Goal: Information Seeking & Learning: Learn about a topic

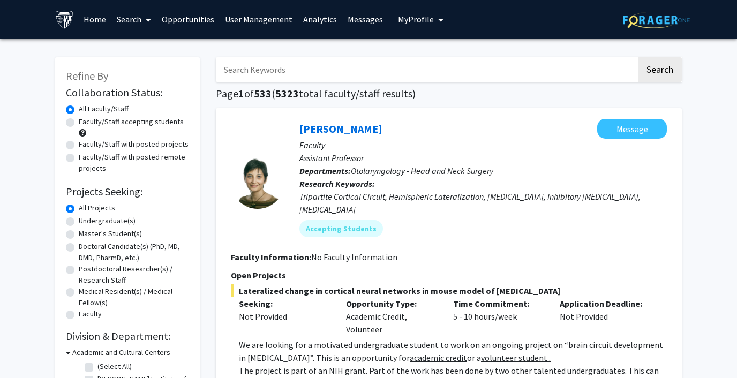
click at [313, 18] on link "Analytics" at bounding box center [320, 19] width 44 height 37
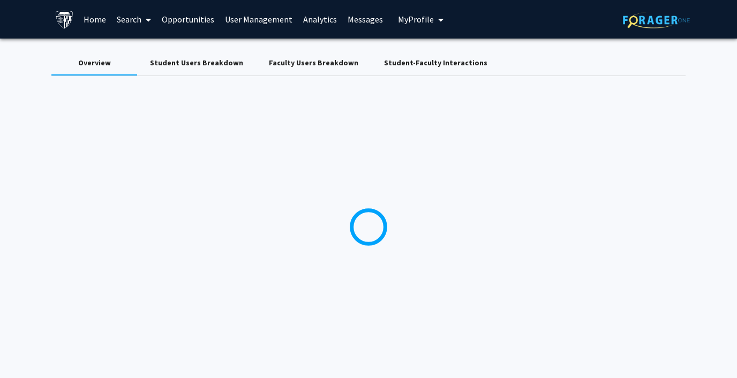
click at [408, 18] on span "My Profile" at bounding box center [416, 19] width 36 height 11
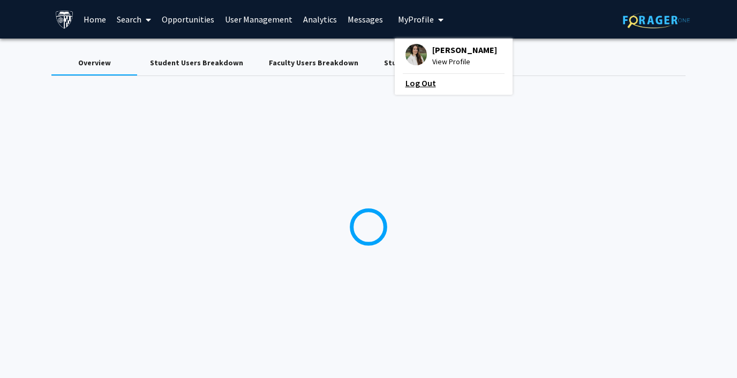
click at [422, 80] on link "Log Out" at bounding box center [453, 83] width 96 height 13
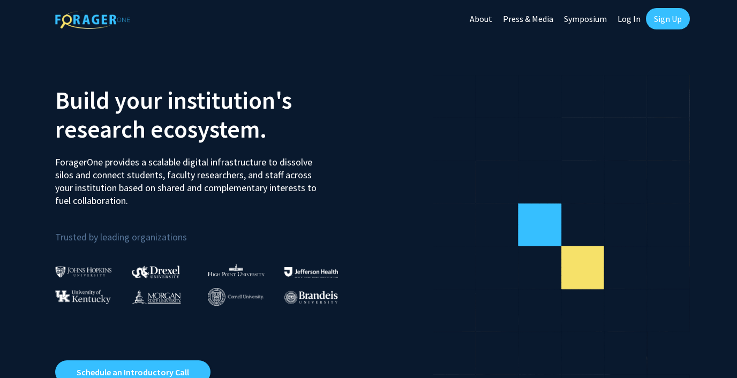
click at [628, 22] on link "Log In" at bounding box center [629, 18] width 34 height 37
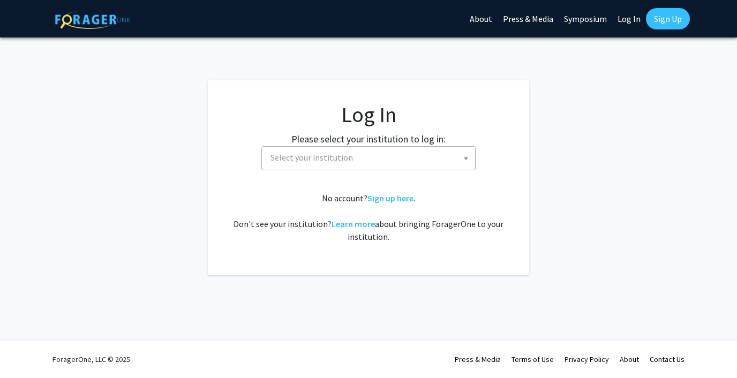
click at [344, 164] on span "Select your institution" at bounding box center [370, 158] width 209 height 22
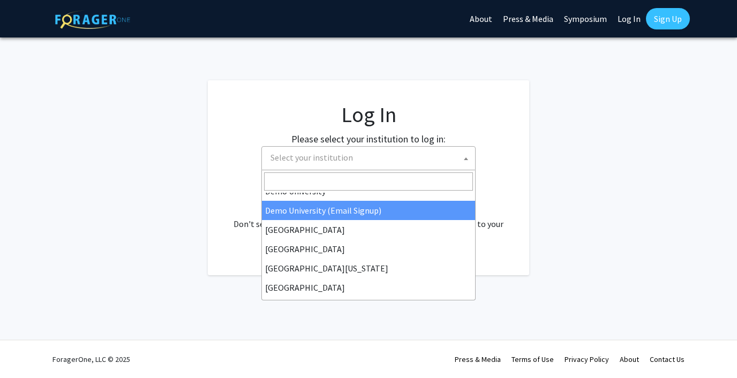
scroll to position [90, 0]
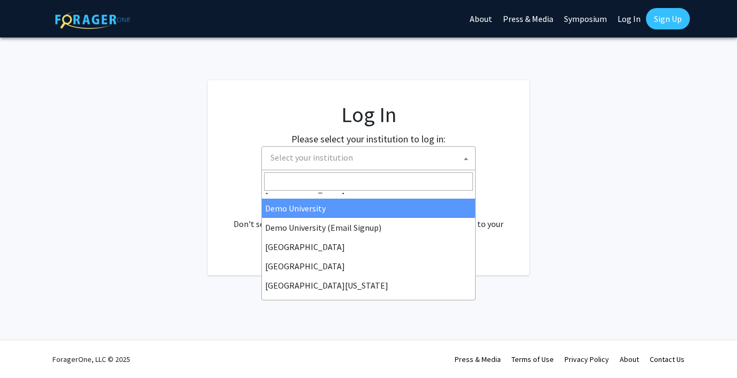
select select "8"
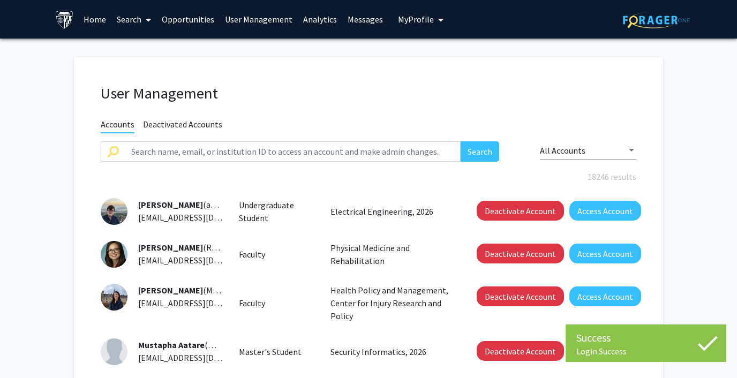
click at [319, 17] on link "Analytics" at bounding box center [320, 19] width 44 height 37
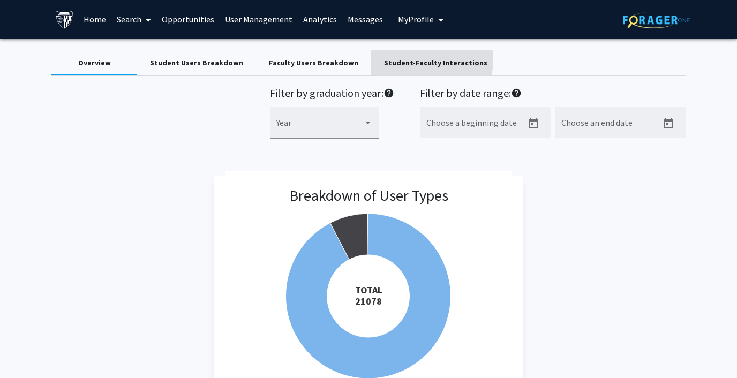
click at [398, 59] on div "Student-Faculty Interactions" at bounding box center [435, 62] width 103 height 11
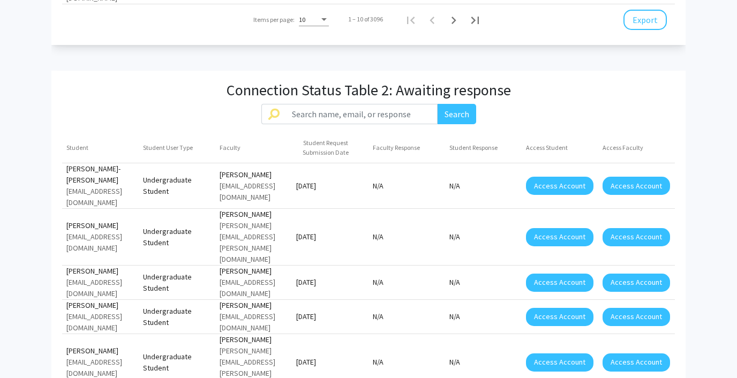
scroll to position [1359, 0]
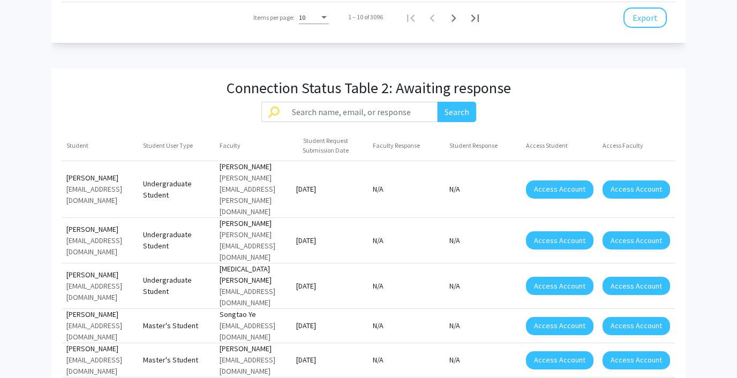
scroll to position [1440, 0]
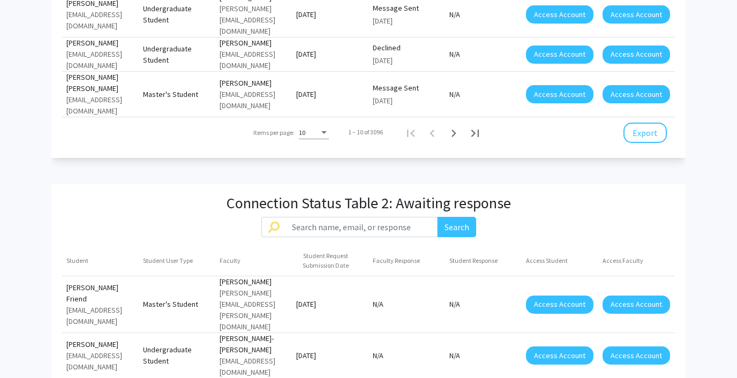
scroll to position [1464, 0]
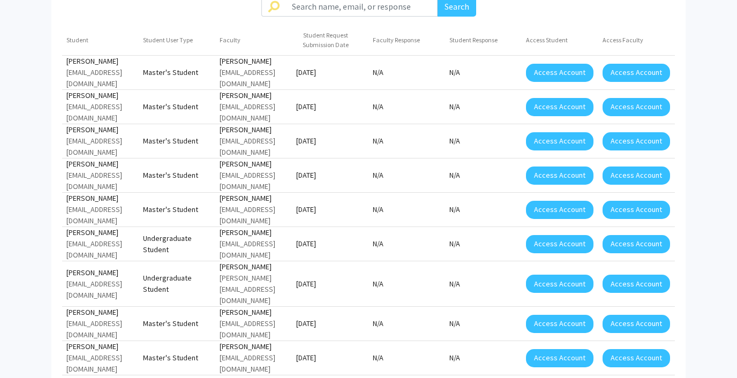
scroll to position [1432, 0]
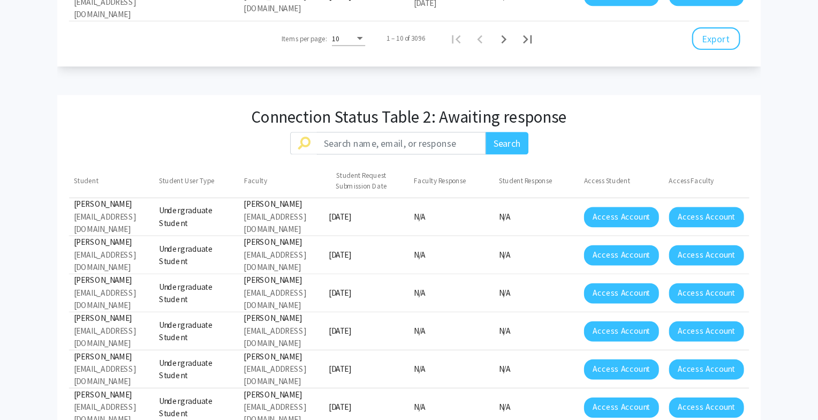
scroll to position [1344, 0]
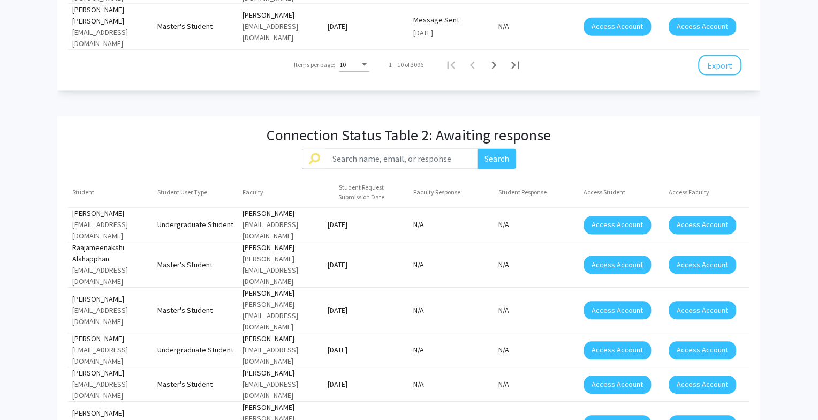
scroll to position [1289, 0]
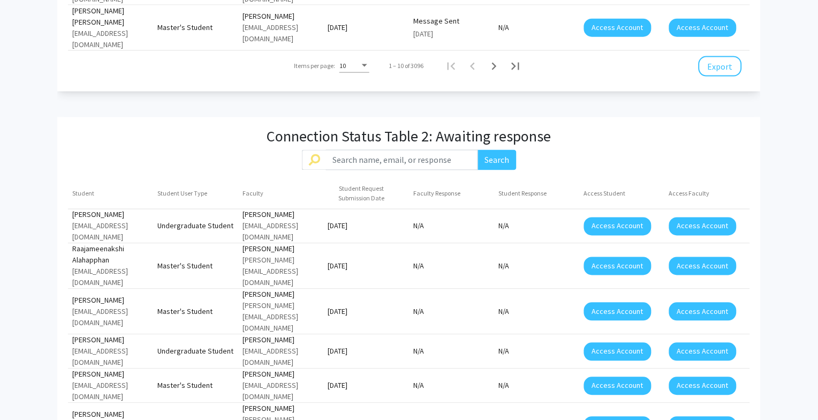
click at [246, 377] on div at bounding box center [409, 210] width 818 height 420
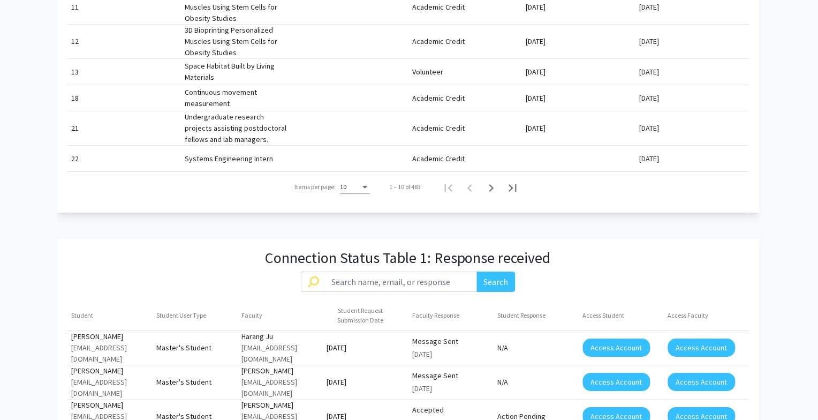
scroll to position [644, 0]
click at [496, 180] on icon "Next page" at bounding box center [491, 187] width 15 height 15
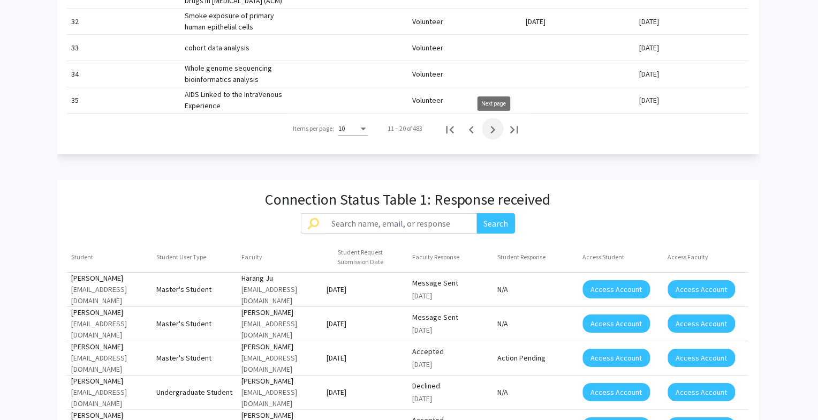
click at [493, 130] on icon "Next page" at bounding box center [492, 129] width 15 height 15
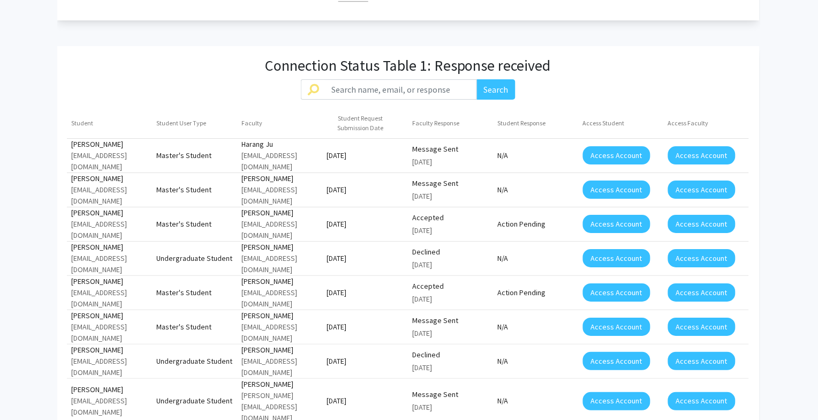
scroll to position [765, 0]
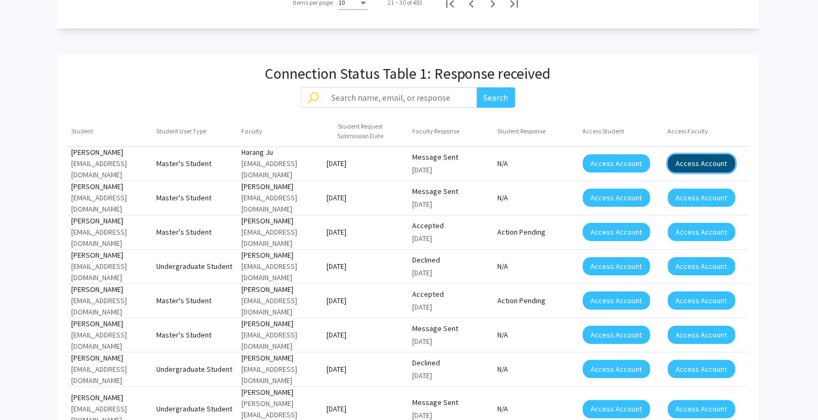
click at [692, 155] on button "Access Account" at bounding box center [701, 163] width 67 height 18
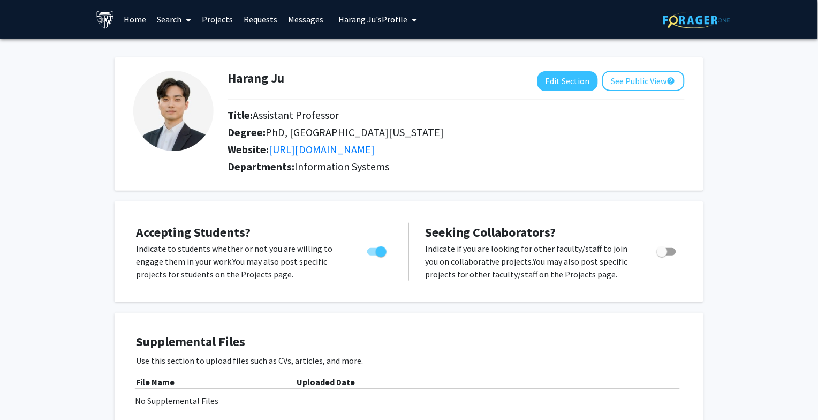
click at [263, 16] on link "Requests" at bounding box center [261, 19] width 44 height 37
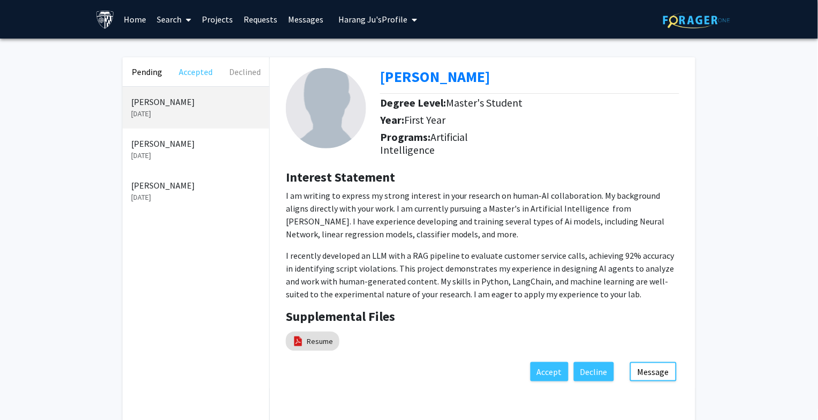
click at [201, 67] on button "Accepted" at bounding box center [195, 71] width 49 height 29
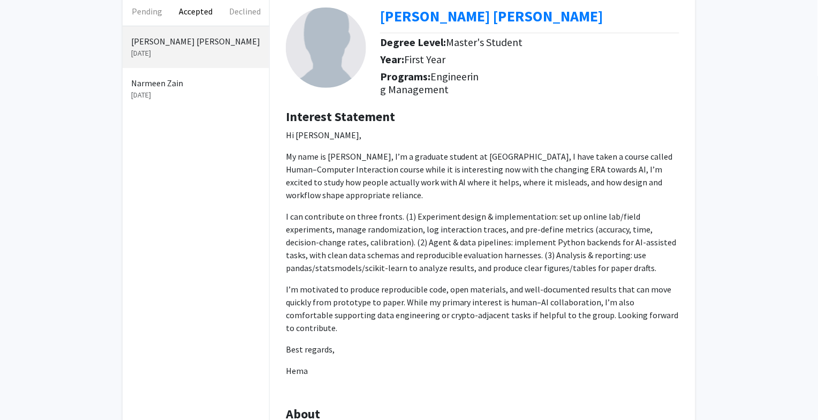
scroll to position [28, 0]
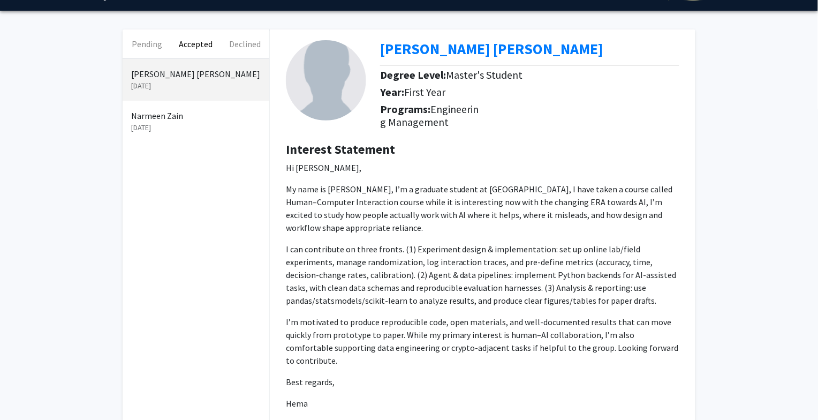
click at [212, 122] on p "Sep 10, 2025" at bounding box center [196, 127] width 130 height 11
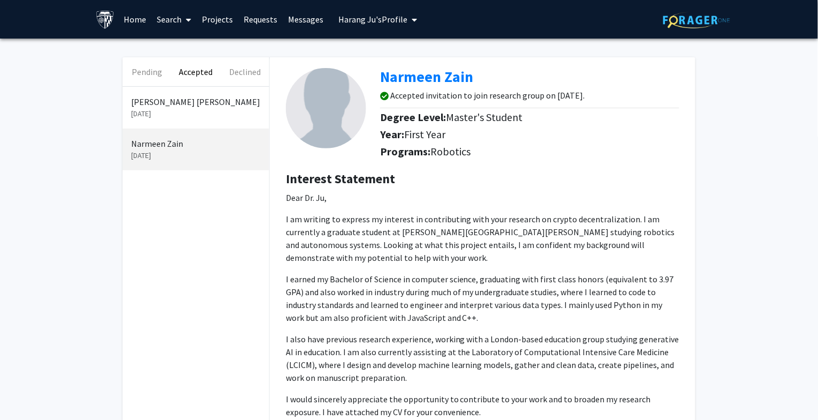
click at [303, 17] on link "Messages" at bounding box center [306, 19] width 46 height 37
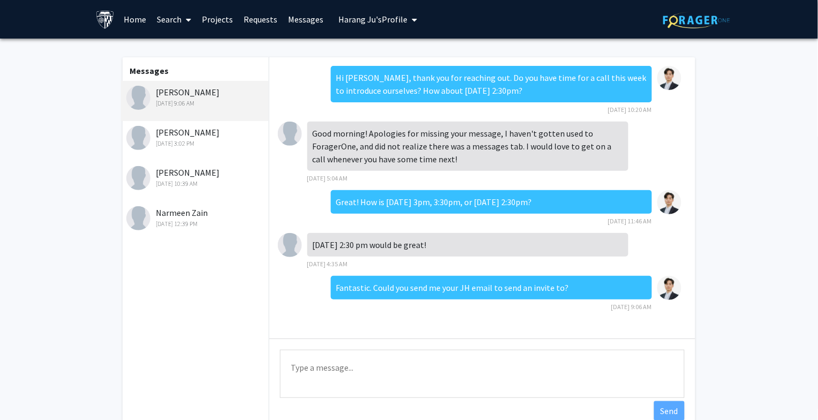
click at [200, 142] on div "Sep 19, 2025 3:02 PM" at bounding box center [196, 144] width 140 height 10
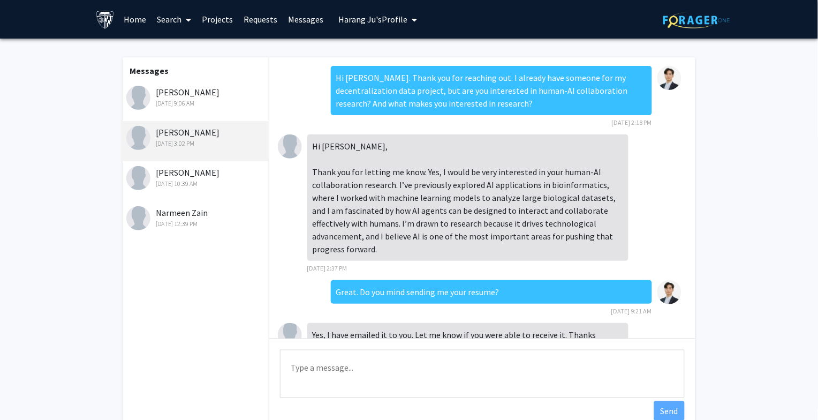
scroll to position [549, 0]
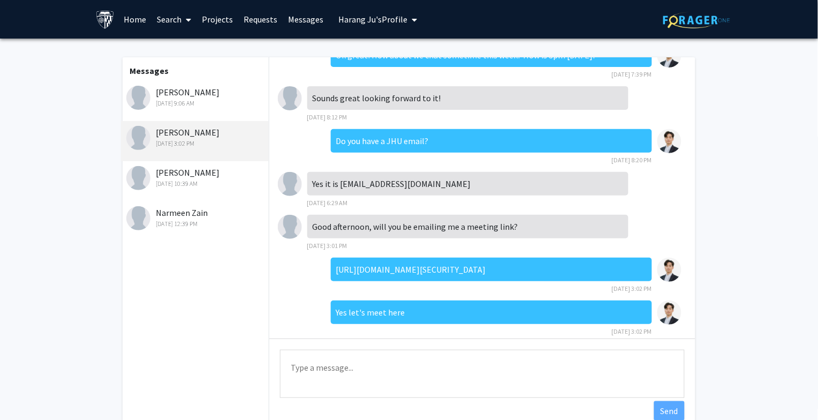
click at [195, 174] on div "Sloane Heredia Sep 18, 2025 10:39 AM" at bounding box center [196, 177] width 140 height 22
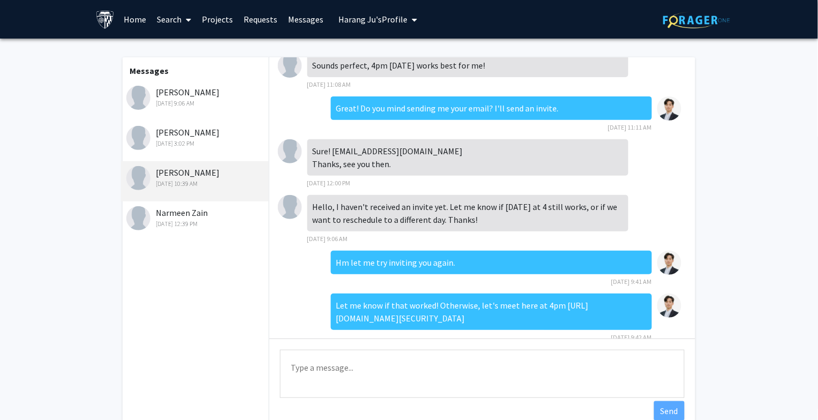
scroll to position [331, 0]
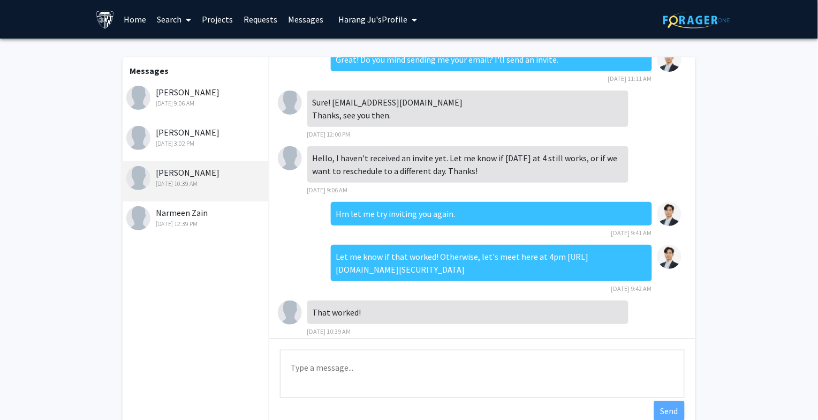
click at [192, 215] on div "Narmeen Zain Sep 10, 2025 12:39 PM" at bounding box center [196, 217] width 140 height 22
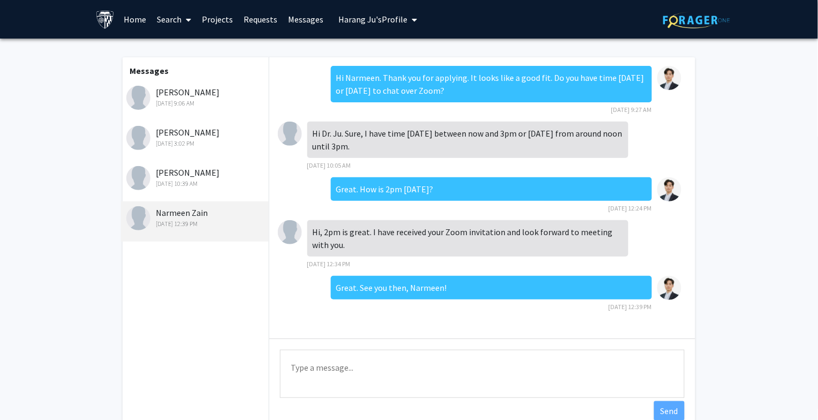
click at [222, 16] on link "Projects" at bounding box center [218, 19] width 42 height 37
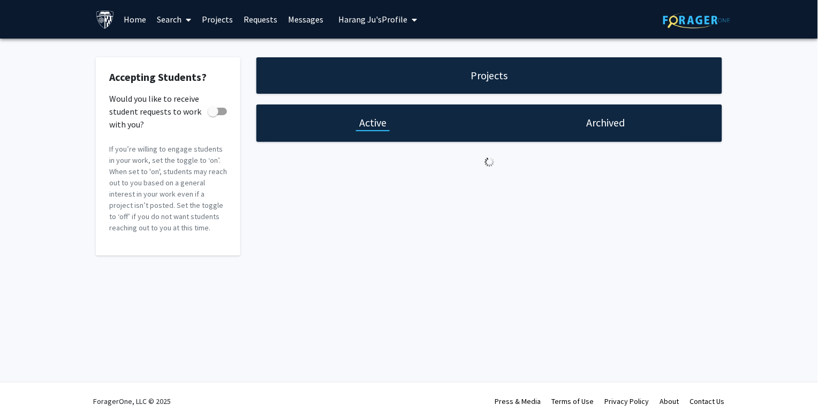
checkbox input "true"
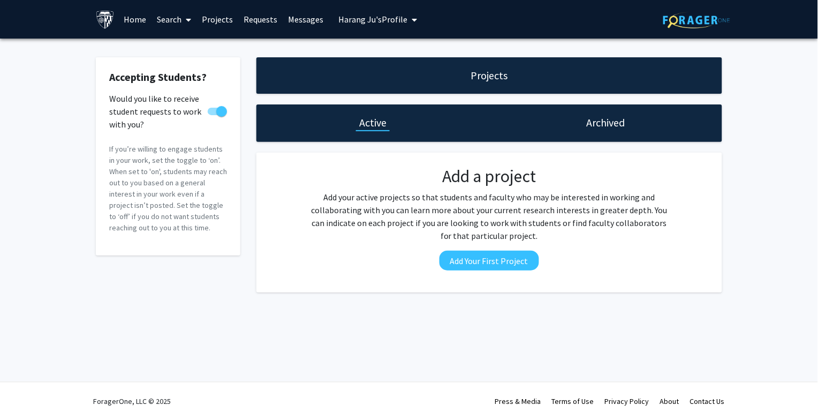
click at [343, 19] on span "Harang Ju's Profile" at bounding box center [373, 19] width 69 height 11
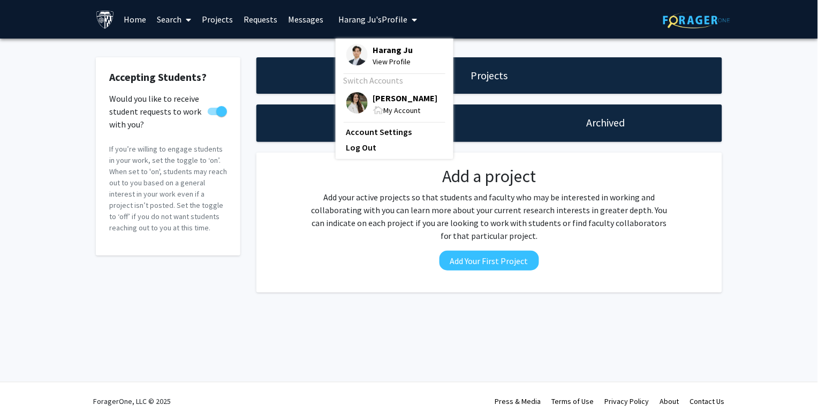
click at [354, 100] on img at bounding box center [356, 102] width 21 height 21
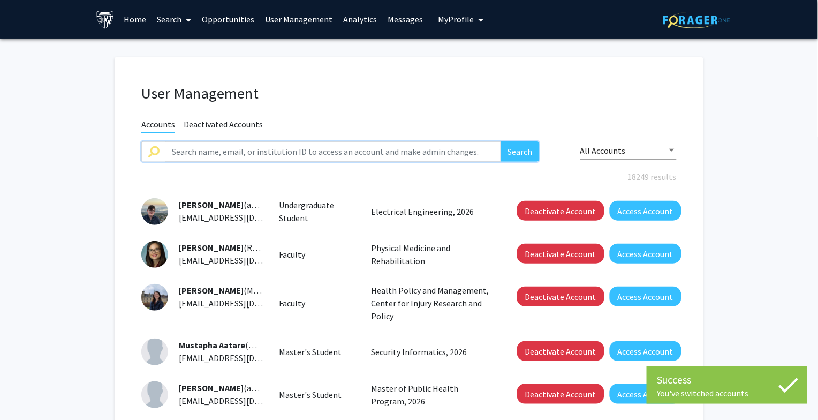
click at [295, 155] on input "text" at bounding box center [333, 151] width 336 height 20
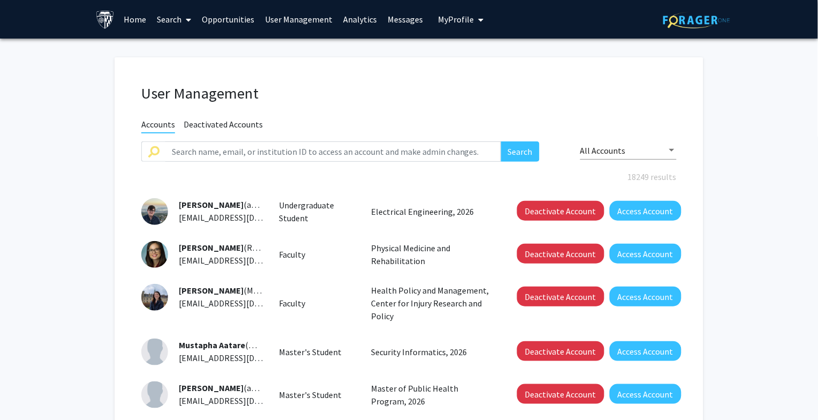
click at [161, 17] on link "Search" at bounding box center [174, 19] width 45 height 37
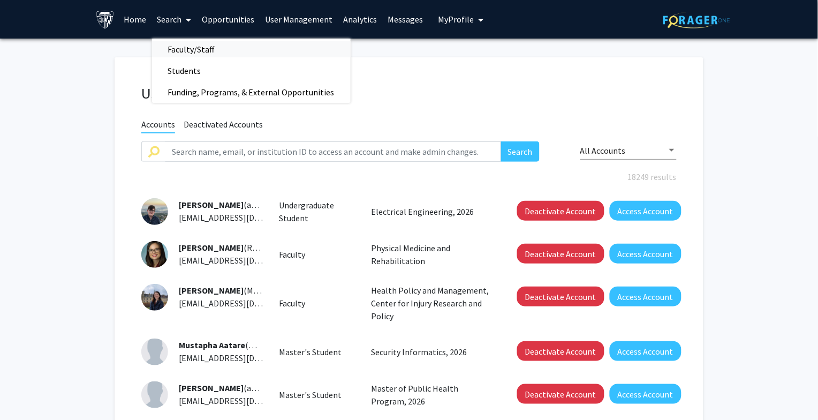
click at [178, 43] on span "Faculty/Staff" at bounding box center [191, 49] width 79 height 21
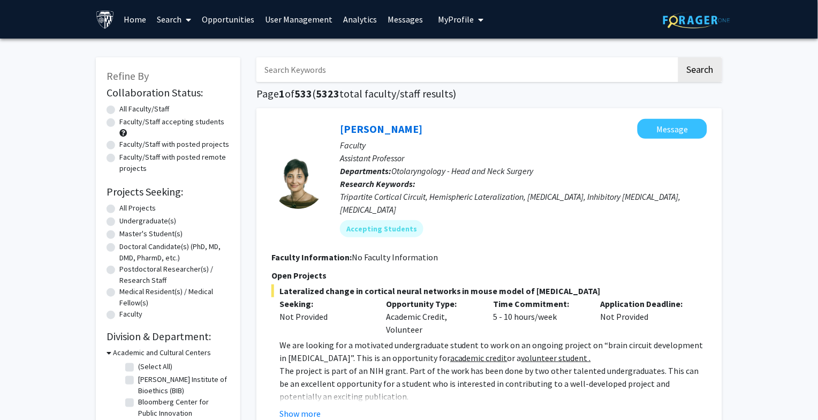
click at [328, 58] on input "Search Keywords" at bounding box center [466, 69] width 420 height 25
type input "harang"
click at [678, 57] on button "Search" at bounding box center [700, 69] width 44 height 25
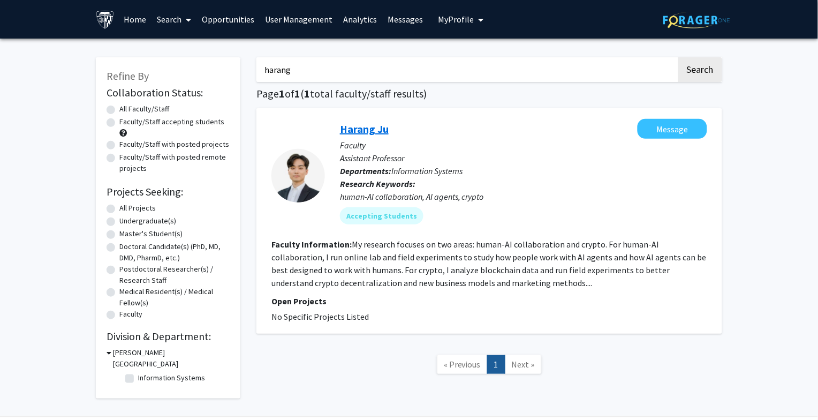
click at [371, 129] on link "Harang Ju" at bounding box center [364, 128] width 49 height 13
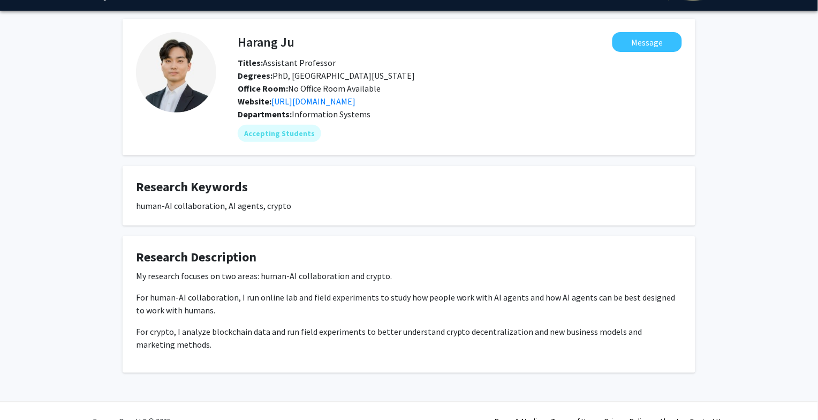
scroll to position [18, 0]
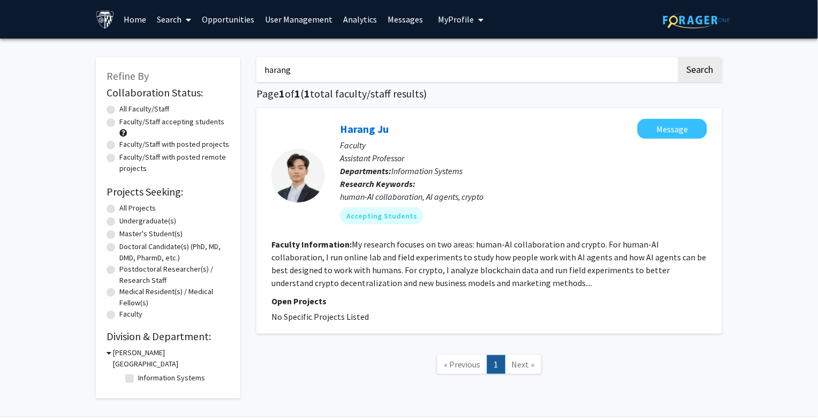
click at [354, 16] on link "Analytics" at bounding box center [360, 19] width 44 height 37
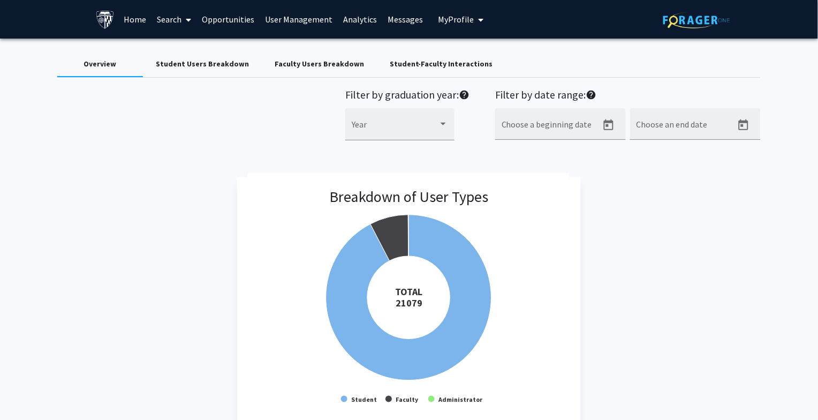
click at [396, 65] on div "Student-Faculty Interactions" at bounding box center [441, 63] width 103 height 11
